Goal: Share content

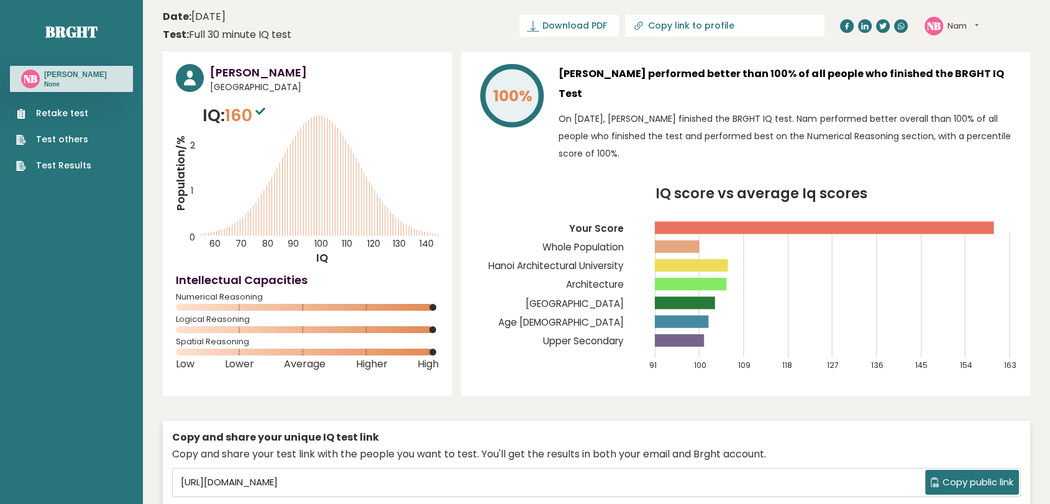
click at [969, 28] on button "Nam" at bounding box center [963, 26] width 31 height 12
click at [974, 48] on link "Dashboard" at bounding box center [979, 45] width 63 height 17
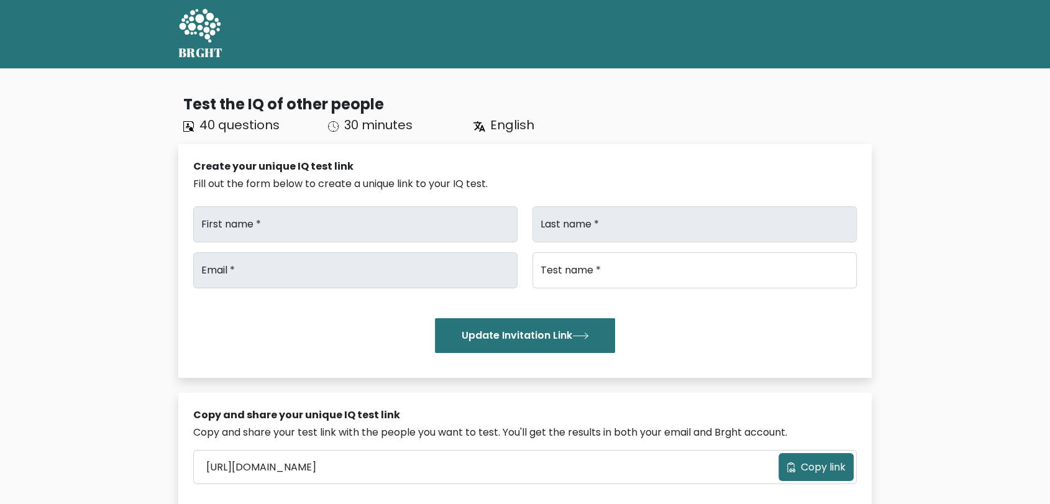
type input "nam"
type input "bùi"
type input "haruyasumi43296822@gmail.com"
type input "Brght Intelligence Test"
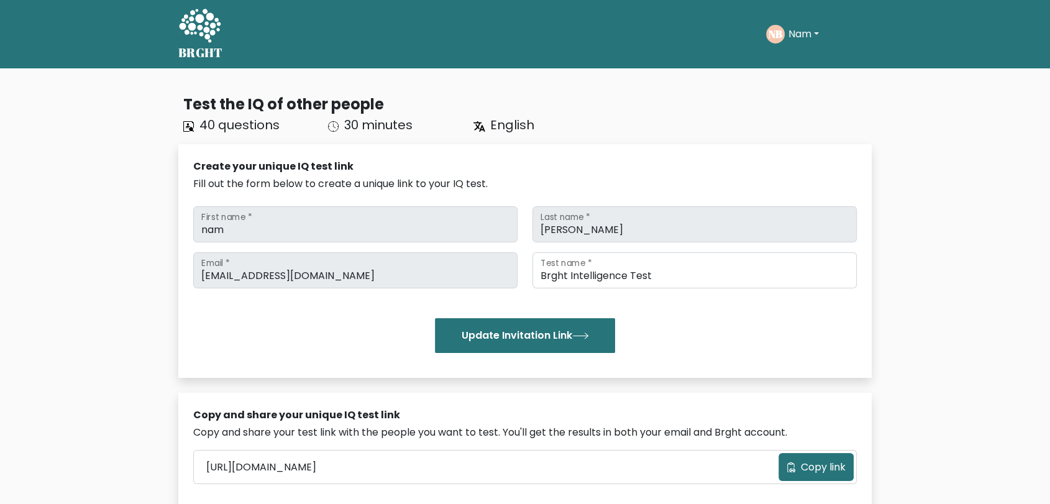
click at [566, 341] on button "Update Invitation Link" at bounding box center [525, 335] width 180 height 35
click at [820, 457] on button "Copy link" at bounding box center [816, 467] width 75 height 28
click at [820, 469] on span "Copy link" at bounding box center [823, 467] width 45 height 15
